Goal: Find specific page/section

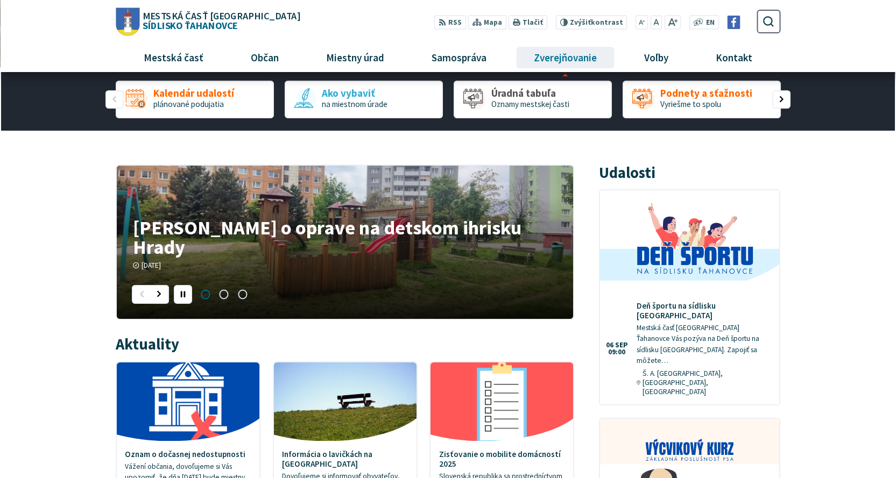
scroll to position [108, 0]
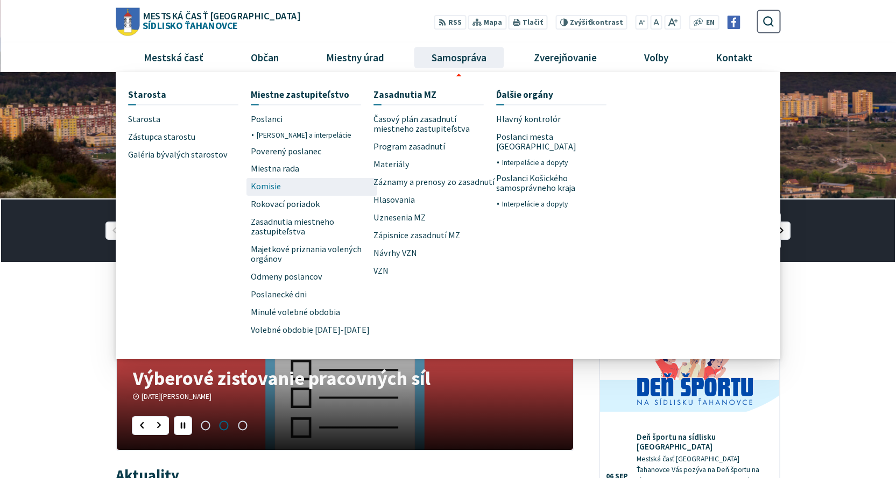
click at [283, 186] on link "Komisie" at bounding box center [312, 187] width 123 height 18
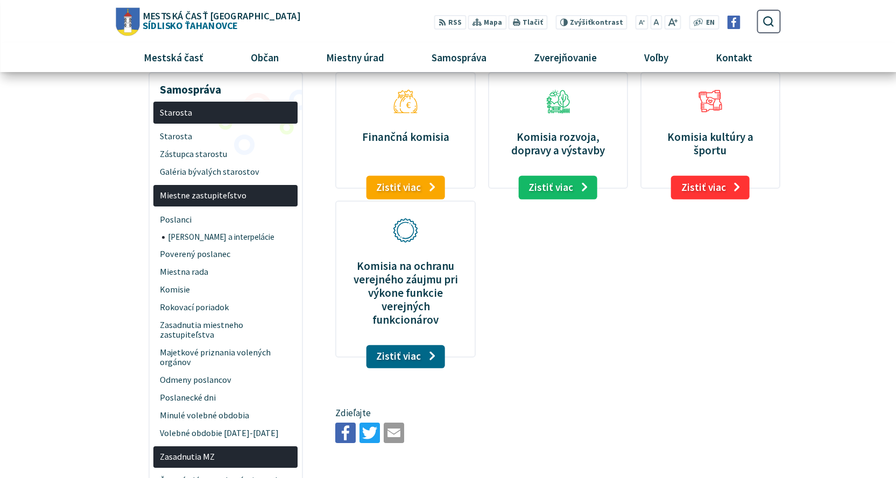
scroll to position [54, 0]
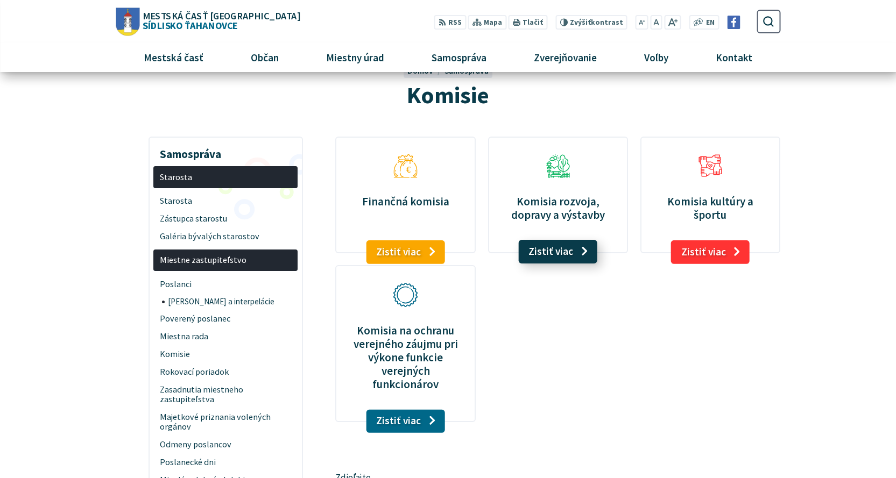
click at [548, 252] on link "Zistiť viac" at bounding box center [557, 252] width 79 height 24
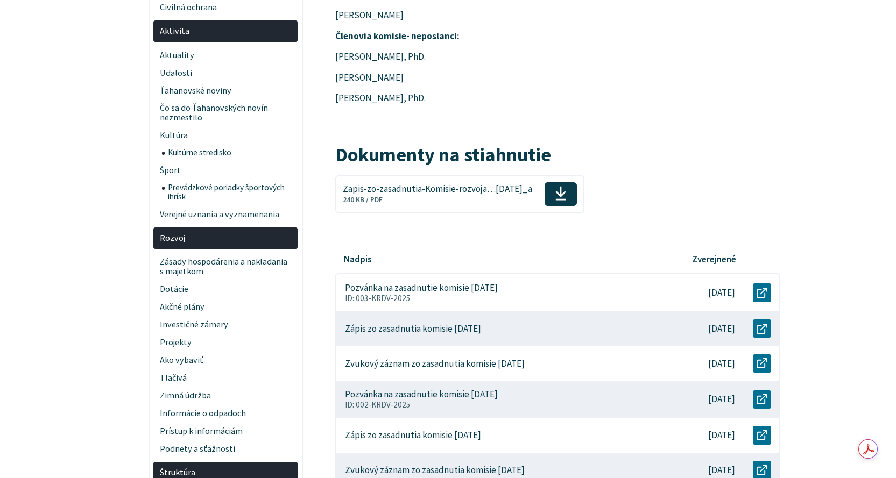
scroll to position [430, 0]
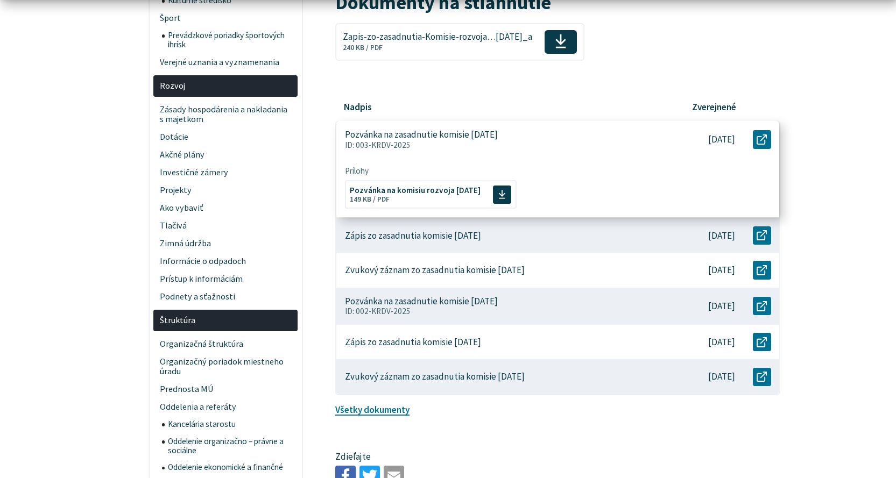
click at [424, 140] on p "ID: 003-KRDV-2025" at bounding box center [502, 145] width 314 height 10
click at [438, 191] on span "Pozvánka na komisiu rozvoja 25.8.2025" at bounding box center [415, 189] width 131 height 8
